Goal: Task Accomplishment & Management: Complete application form

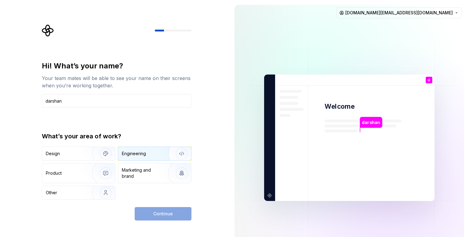
type input "darshan"
click at [146, 151] on div "Engineering" at bounding box center [134, 153] width 24 height 6
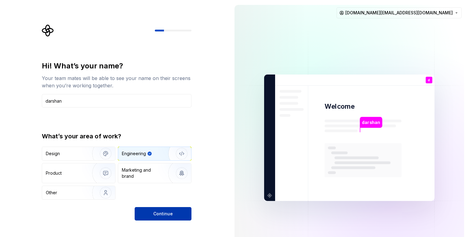
click at [143, 210] on button "Continue" at bounding box center [163, 213] width 57 height 13
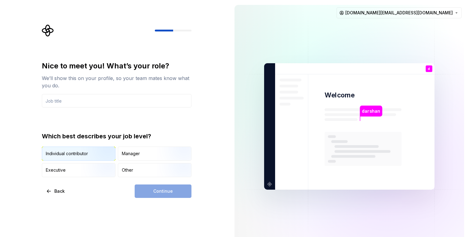
click at [83, 151] on img "button" at bounding box center [100, 161] width 39 height 41
click at [157, 191] on div "Continue" at bounding box center [163, 190] width 57 height 13
click at [74, 98] on input "text" at bounding box center [116, 100] width 149 height 13
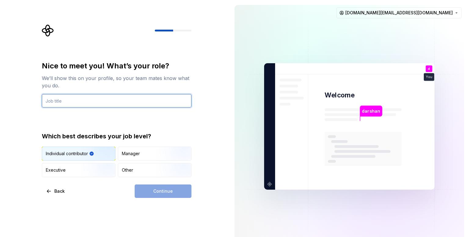
type input "Software Development Engineer"
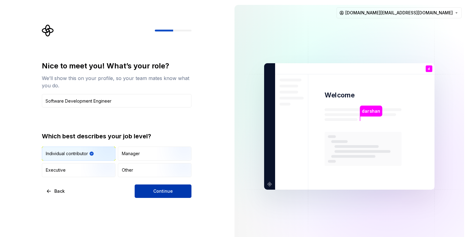
click at [175, 189] on button "Continue" at bounding box center [163, 190] width 57 height 13
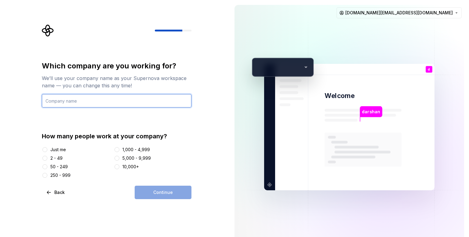
click at [78, 100] on input "text" at bounding box center [116, 100] width 149 height 13
click at [58, 148] on div "Just me" at bounding box center [58, 149] width 16 height 6
click at [47, 148] on button "Just me" at bounding box center [44, 149] width 5 height 5
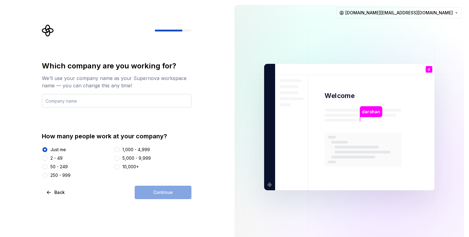
click at [74, 103] on input "text" at bounding box center [116, 100] width 149 height 13
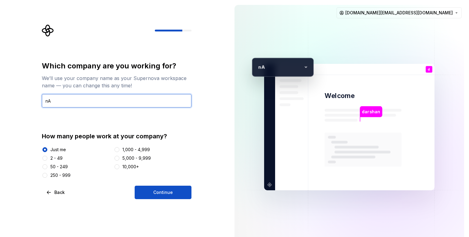
type input "n"
type input "NA"
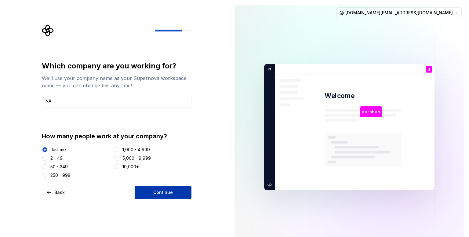
click at [146, 188] on button "Continue" at bounding box center [163, 191] width 57 height 13
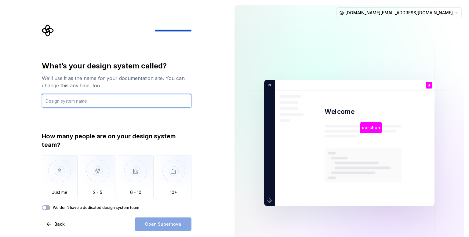
type input "p"
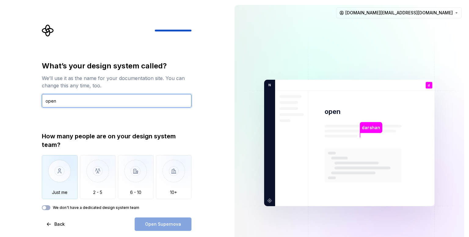
type input "open"
click at [65, 174] on img "button" at bounding box center [60, 175] width 36 height 41
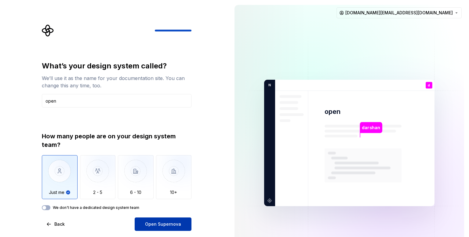
click at [155, 223] on span "Open Supernova" at bounding box center [163, 224] width 36 height 6
click at [253, 176] on img at bounding box center [348, 143] width 247 height 288
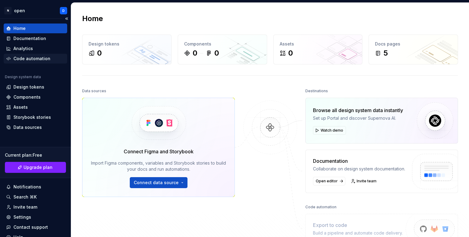
click at [23, 59] on div "Code automation" at bounding box center [31, 59] width 37 height 6
click at [91, 19] on h2 "Home" at bounding box center [92, 19] width 21 height 10
